Goal: Transaction & Acquisition: Download file/media

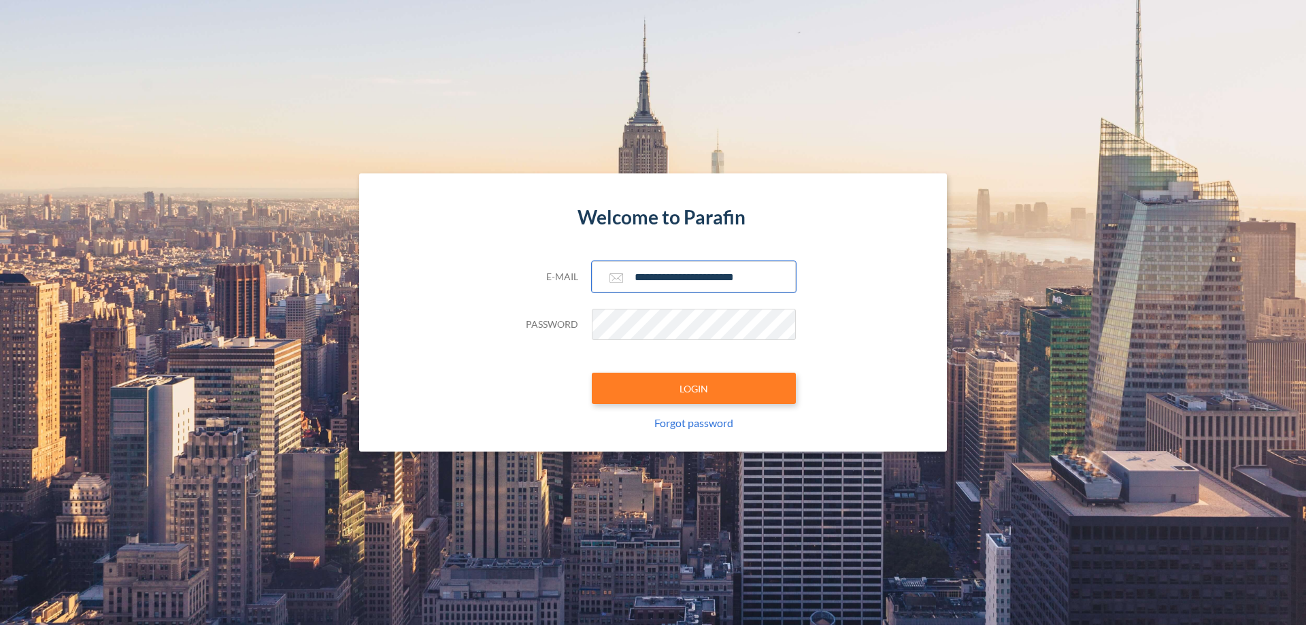
type input "**********"
click at [694, 388] on button "LOGIN" at bounding box center [694, 388] width 204 height 31
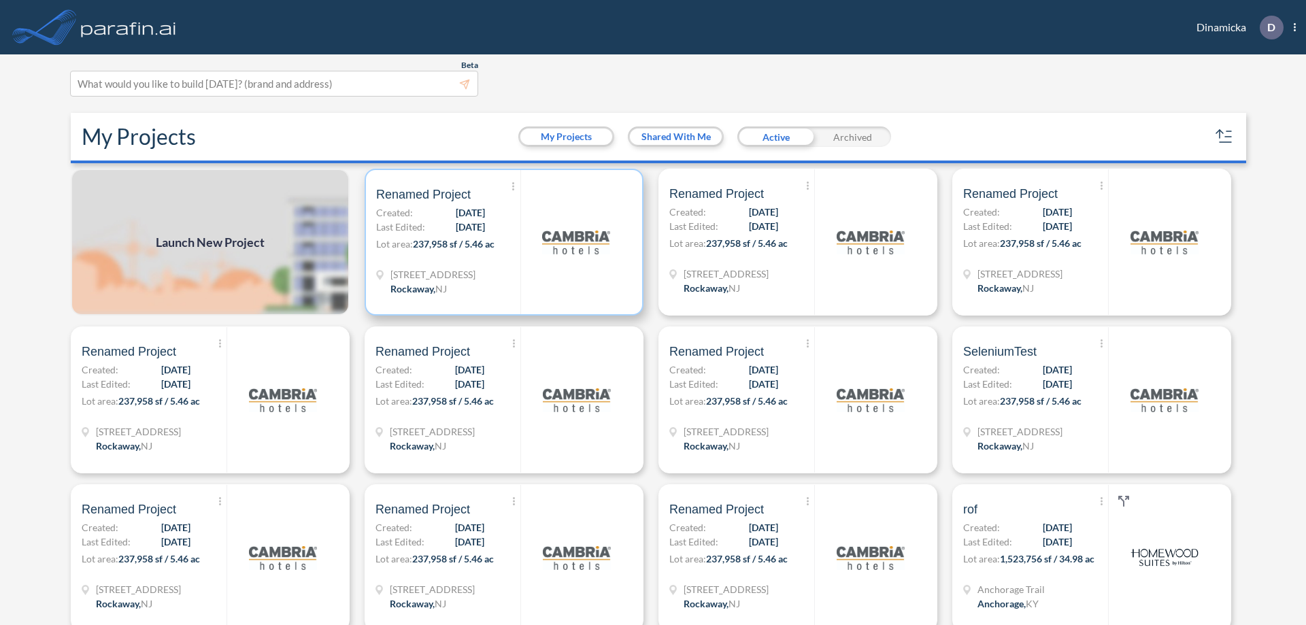
scroll to position [3, 0]
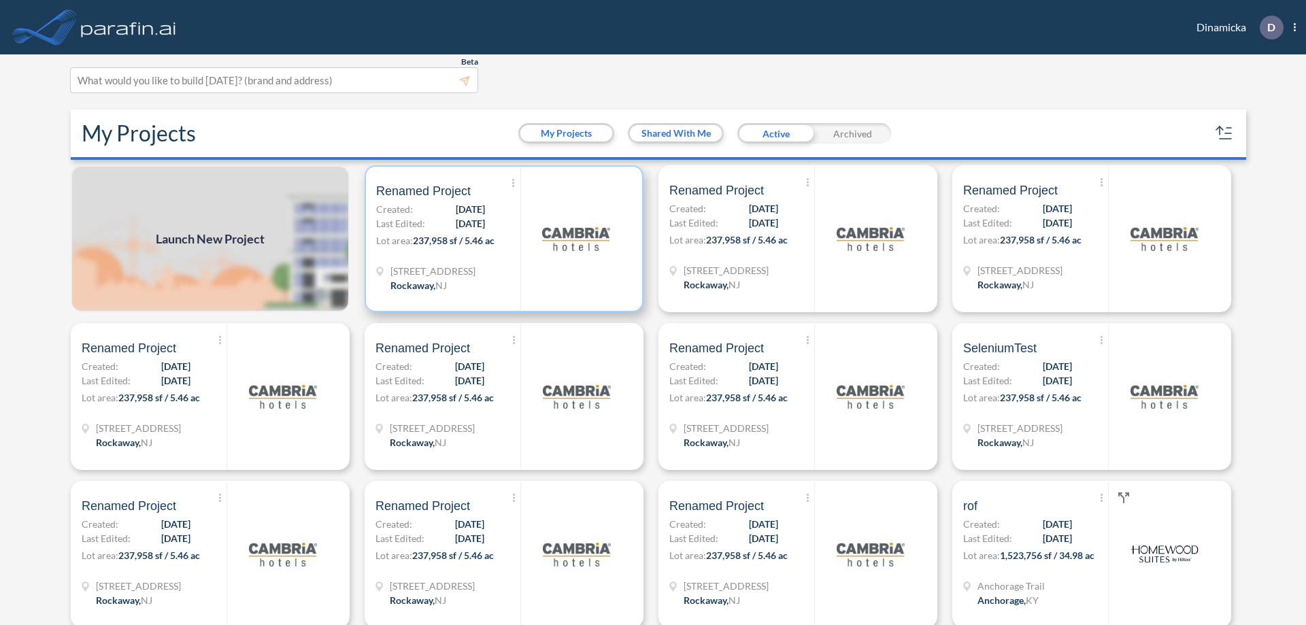
click at [501, 239] on p "Lot area: 237,958 sf / 5.46 ac" at bounding box center [448, 243] width 144 height 20
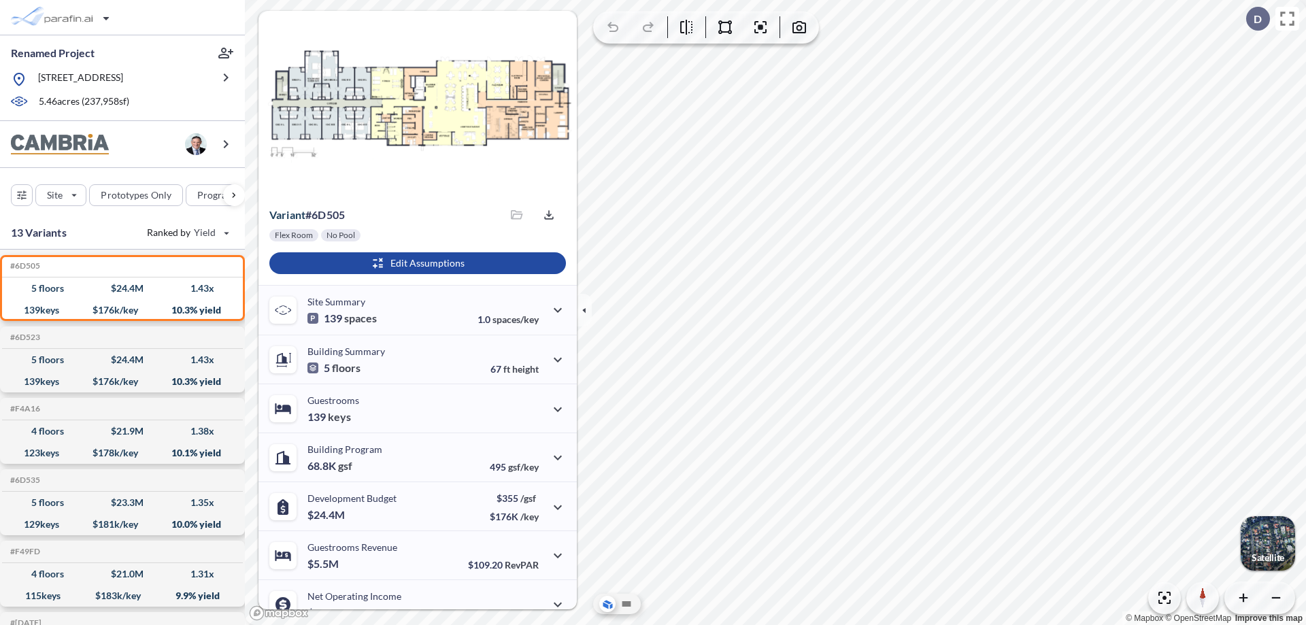
scroll to position [69, 0]
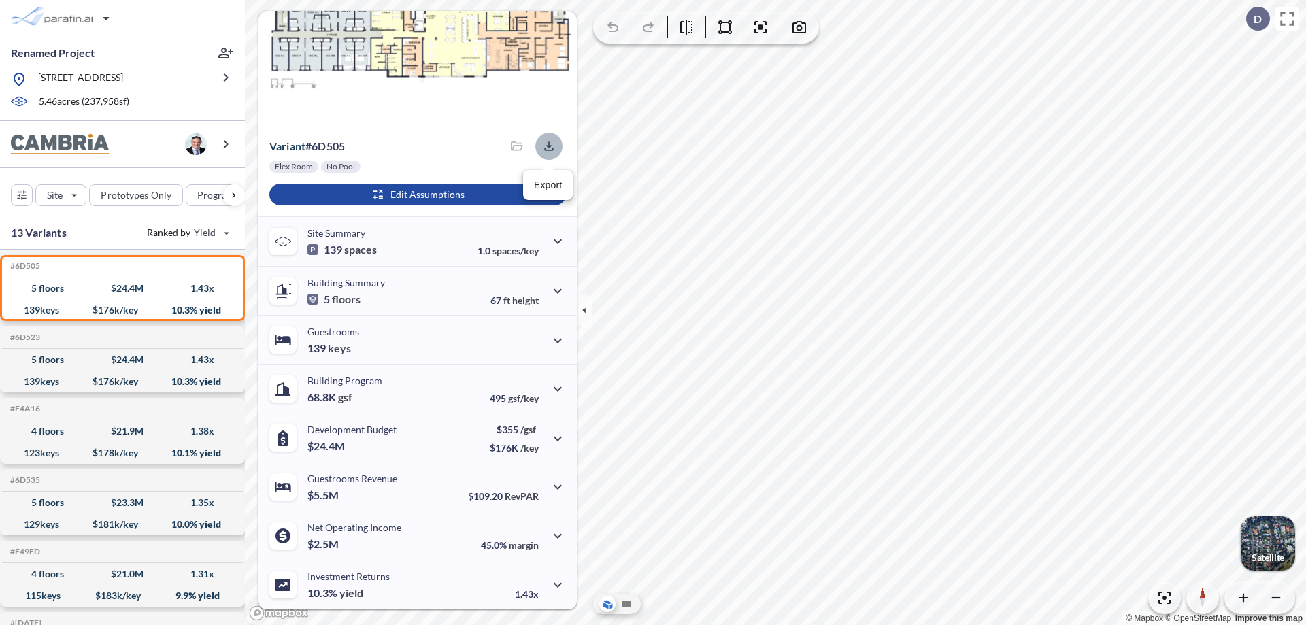
click at [545, 146] on icon "button" at bounding box center [548, 145] width 9 height 9
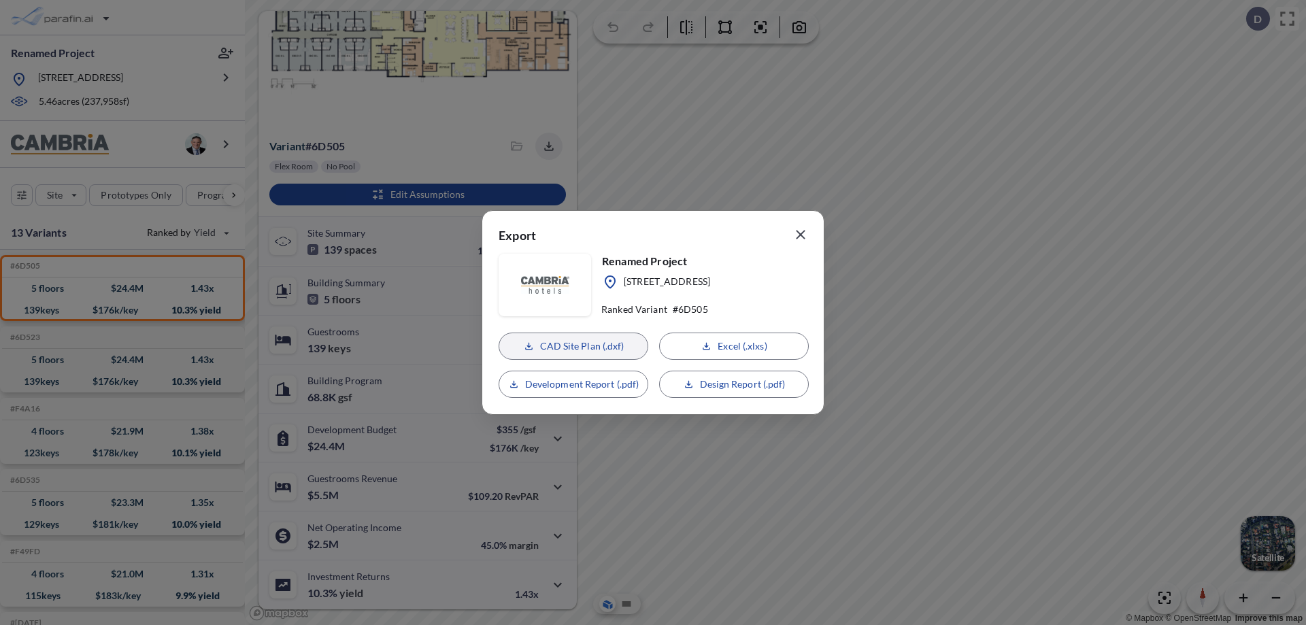
click at [581, 346] on p "CAD Site Plan (.dxf)" at bounding box center [582, 346] width 84 height 14
